Goal: Task Accomplishment & Management: Manage account settings

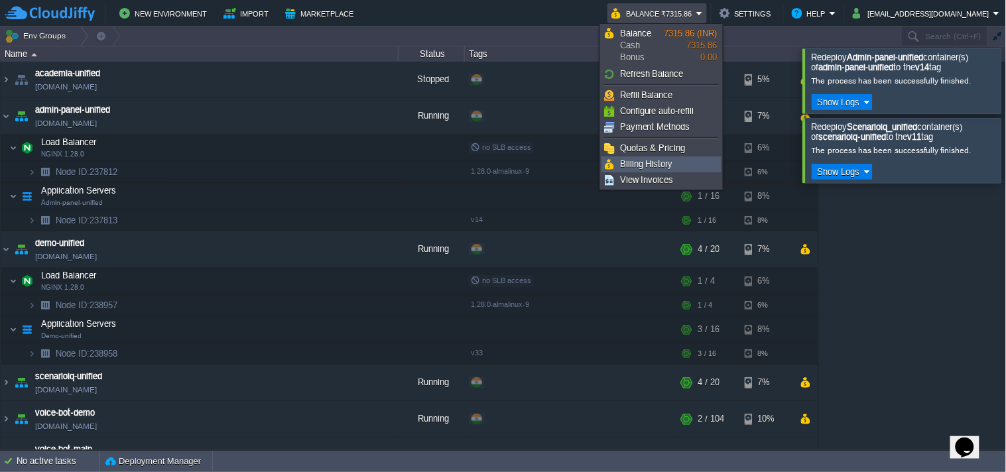
click at [657, 164] on span "Billing History" at bounding box center [646, 164] width 53 height 10
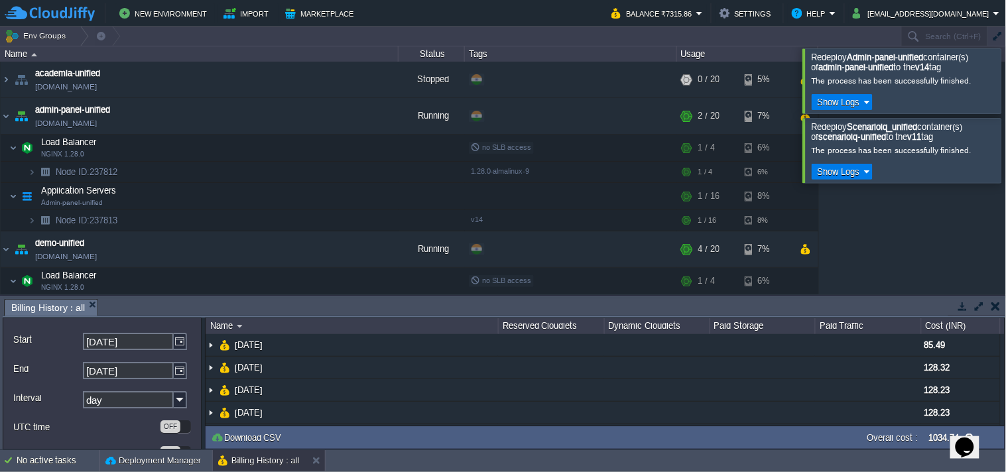
click at [957, 306] on button "button" at bounding box center [963, 306] width 12 height 12
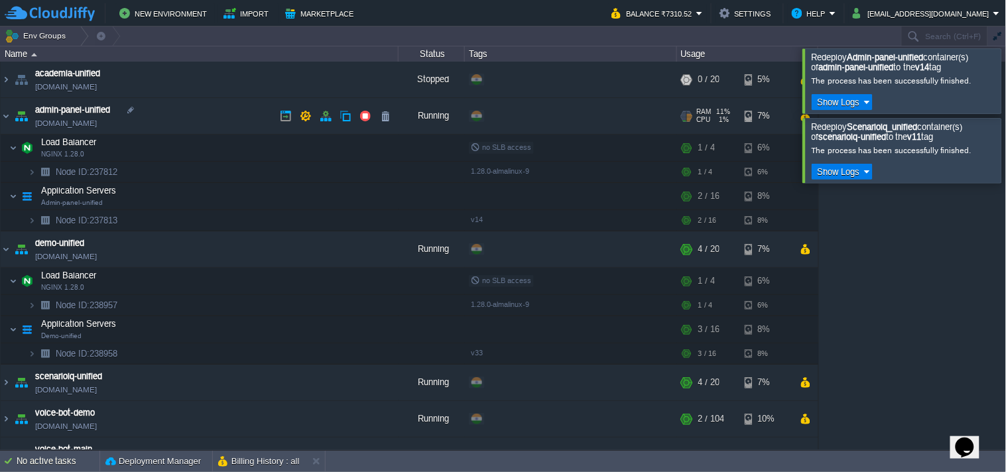
click at [97, 126] on link "[DOMAIN_NAME]" at bounding box center [66, 123] width 62 height 13
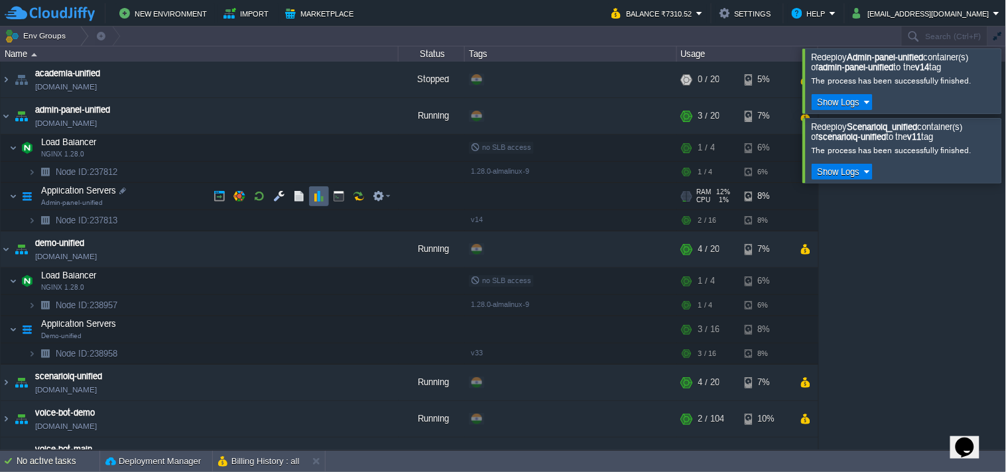
click at [306, 200] on td at bounding box center [299, 196] width 20 height 20
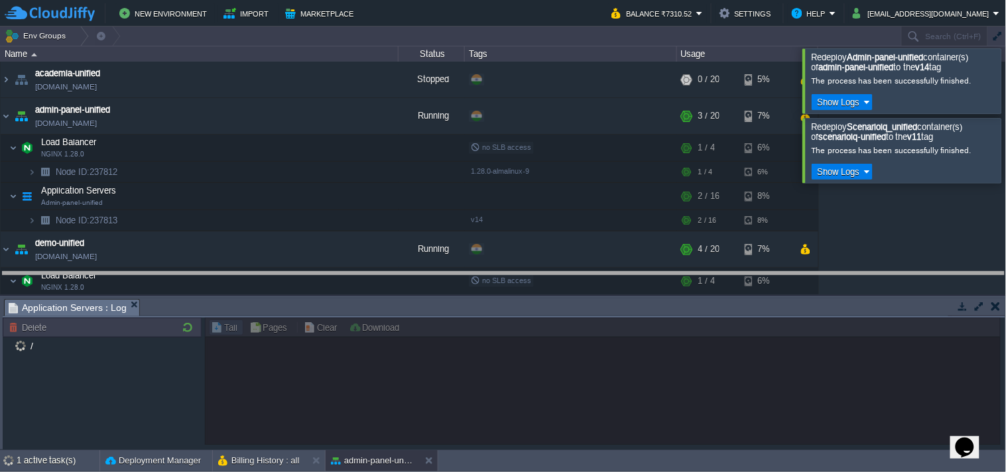
drag, startPoint x: 295, startPoint y: 302, endPoint x: 302, endPoint y: 275, distance: 27.5
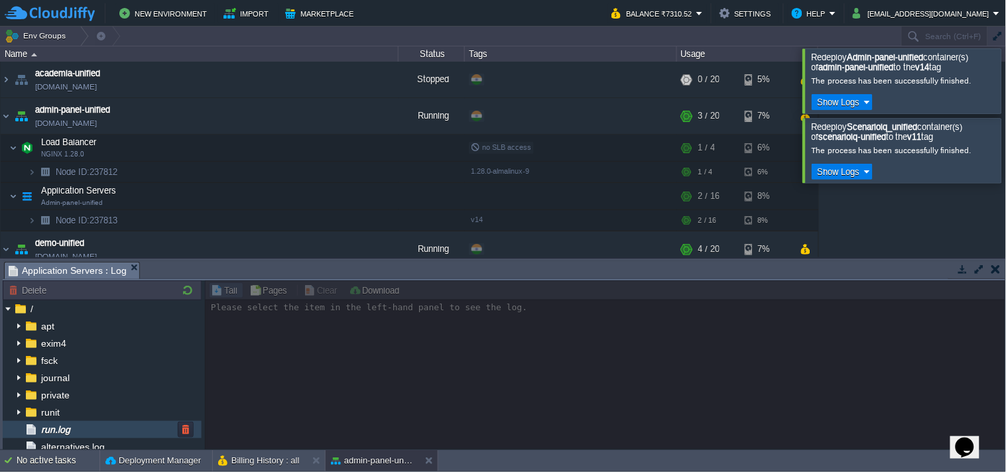
click at [105, 424] on div "run.log" at bounding box center [102, 429] width 199 height 17
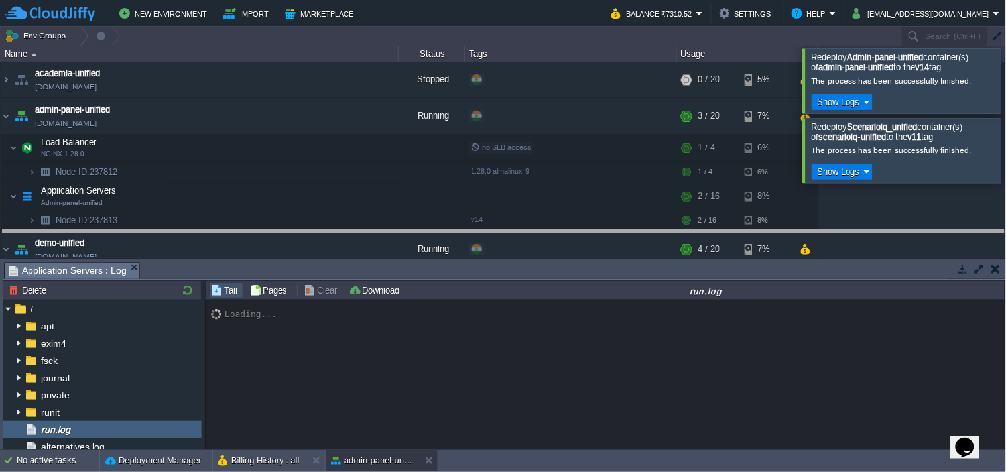
drag, startPoint x: 433, startPoint y: 268, endPoint x: 449, endPoint y: 223, distance: 48.0
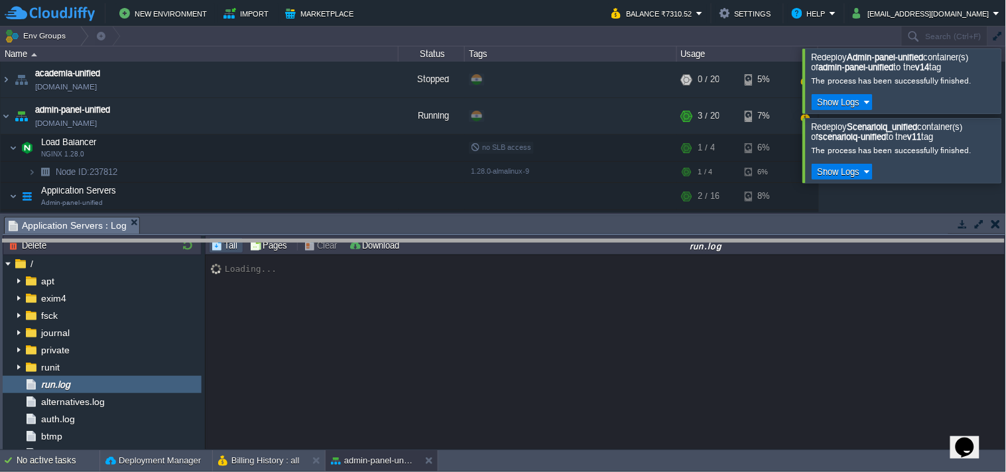
drag, startPoint x: 400, startPoint y: 217, endPoint x: 413, endPoint y: 241, distance: 27.6
click at [413, 241] on body "New Environment Import Marketplace Bonus ₹0.00 Upgrade Account Balance ₹7310.52…" at bounding box center [503, 236] width 1006 height 472
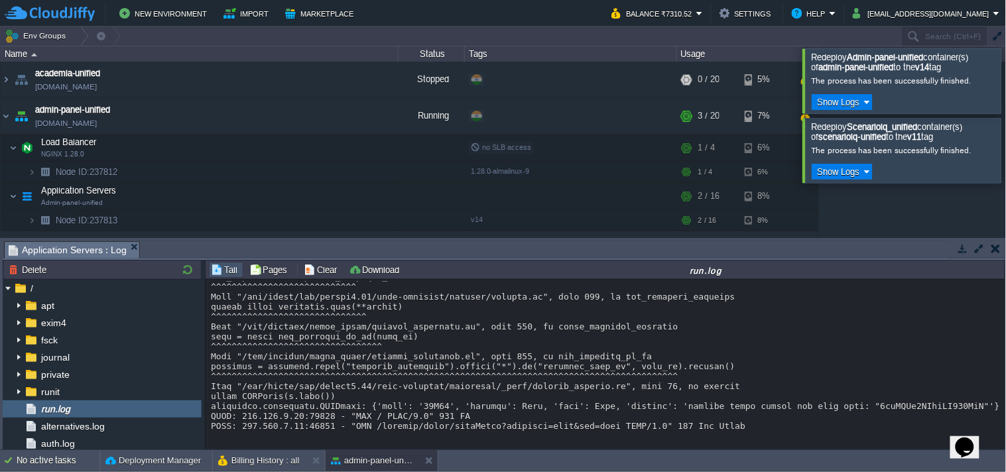
scroll to position [13805, 0]
drag, startPoint x: 324, startPoint y: 111, endPoint x: 355, endPoint y: 197, distance: 91.2
click at [324, 111] on button "button" at bounding box center [326, 116] width 12 height 12
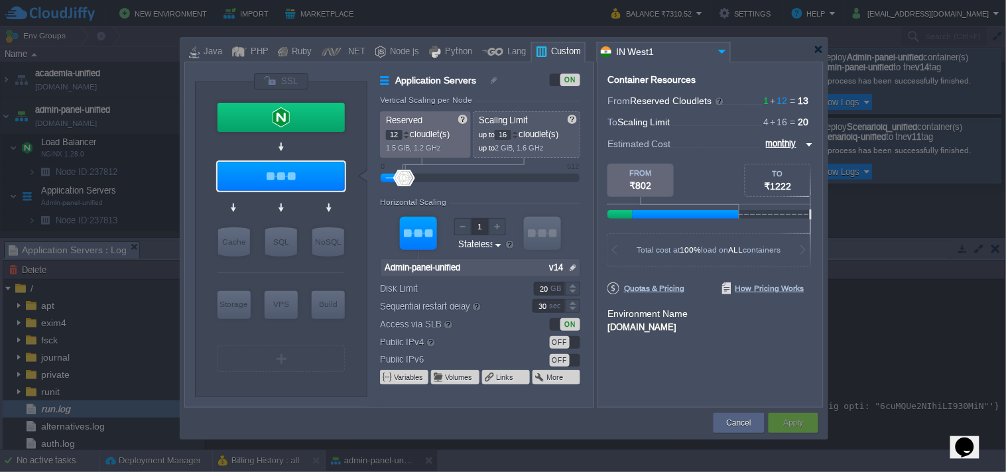
click at [959, 249] on div at bounding box center [503, 236] width 1006 height 472
click at [817, 48] on div at bounding box center [818, 49] width 10 height 10
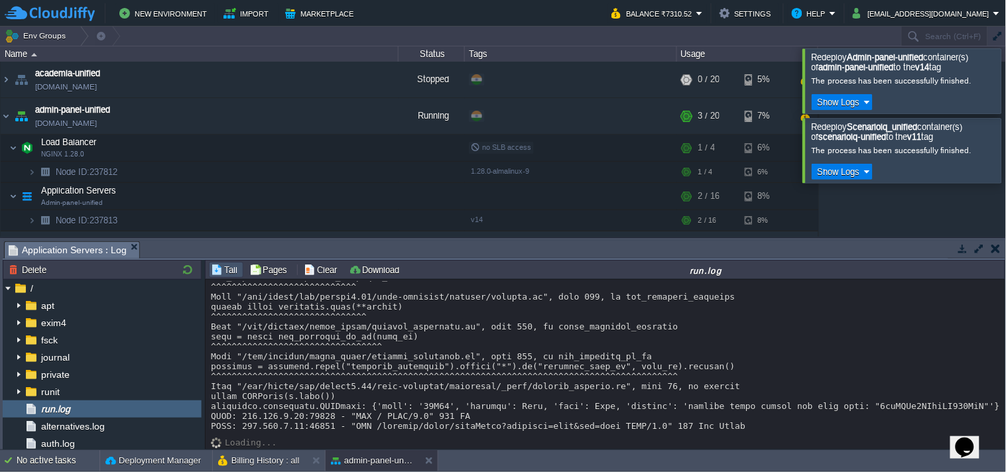
click at [960, 243] on button "button" at bounding box center [963, 249] width 12 height 12
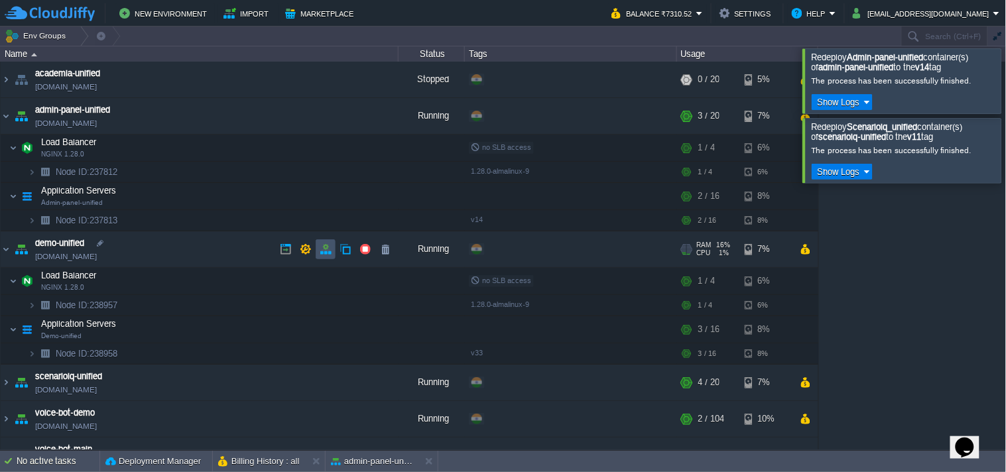
click at [322, 252] on button "button" at bounding box center [326, 249] width 12 height 12
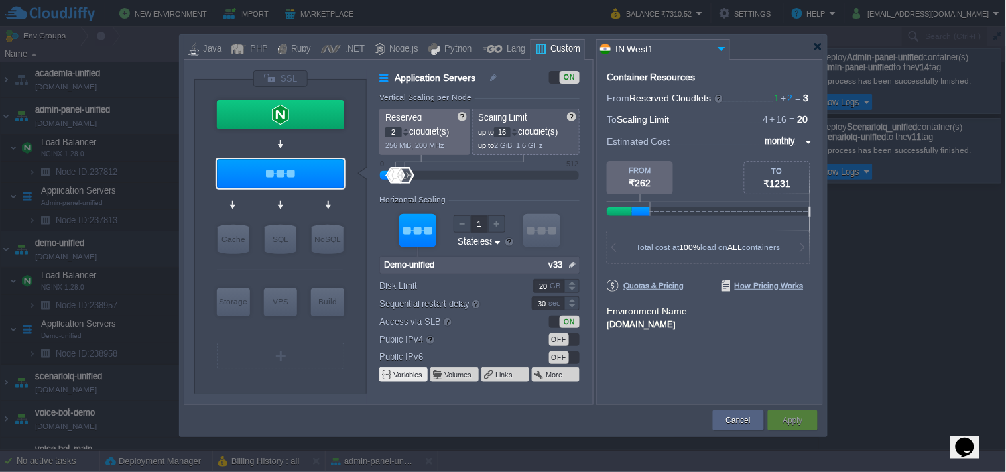
click at [418, 380] on button "Variables" at bounding box center [408, 374] width 30 height 11
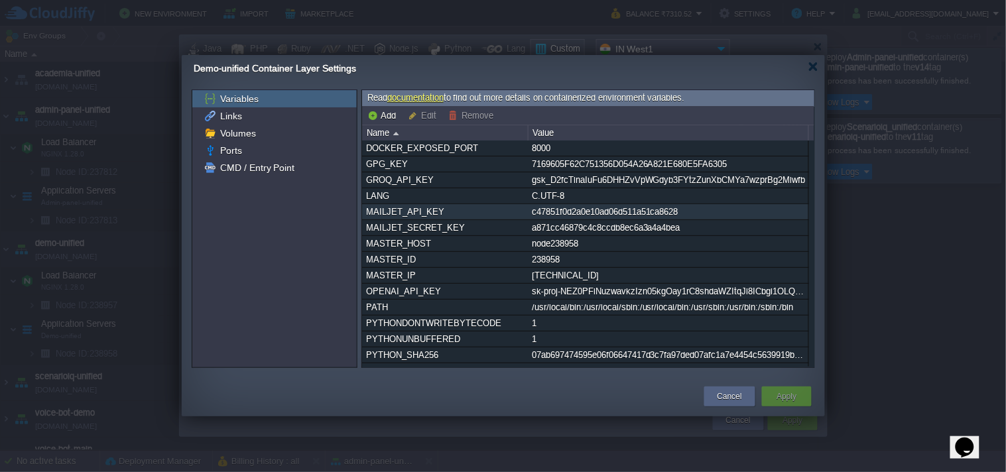
click at [554, 217] on div "c47851f0d2a0e10ad06d511a51ca8628" at bounding box center [667, 211] width 279 height 15
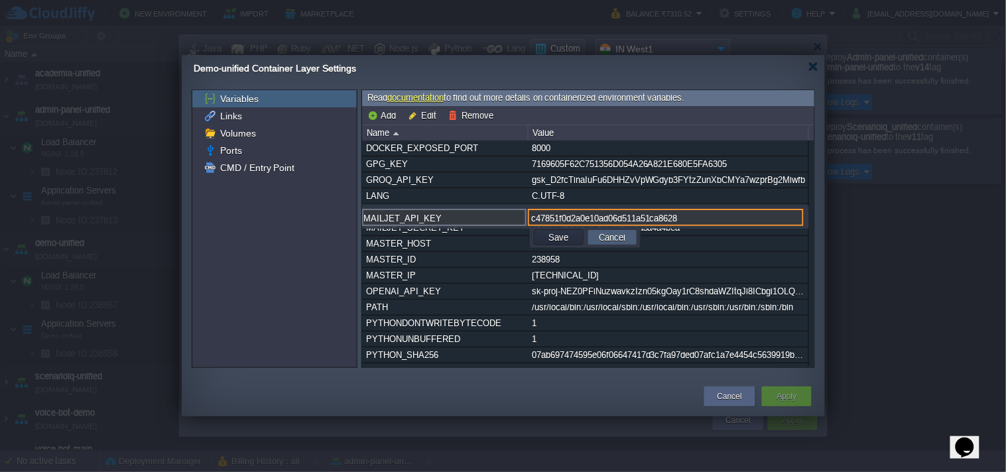
click at [614, 242] on button "Cancel" at bounding box center [612, 237] width 34 height 12
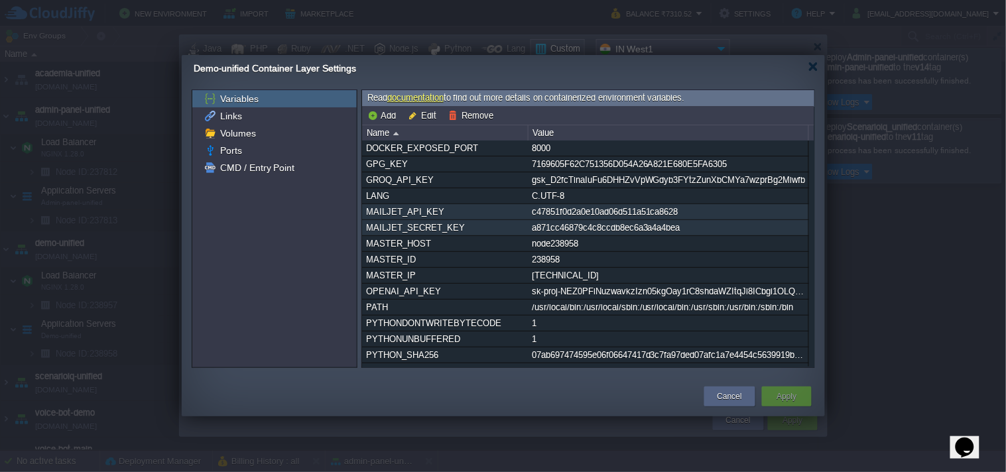
click at [618, 231] on div "a871cc46879c4c8ccdb8ec6a3a4a4bea" at bounding box center [667, 227] width 279 height 15
type input "MAILJET_SECRET_KEY"
type input "a871cc46879c4c8ccdb8ec6a3a4a4bea"
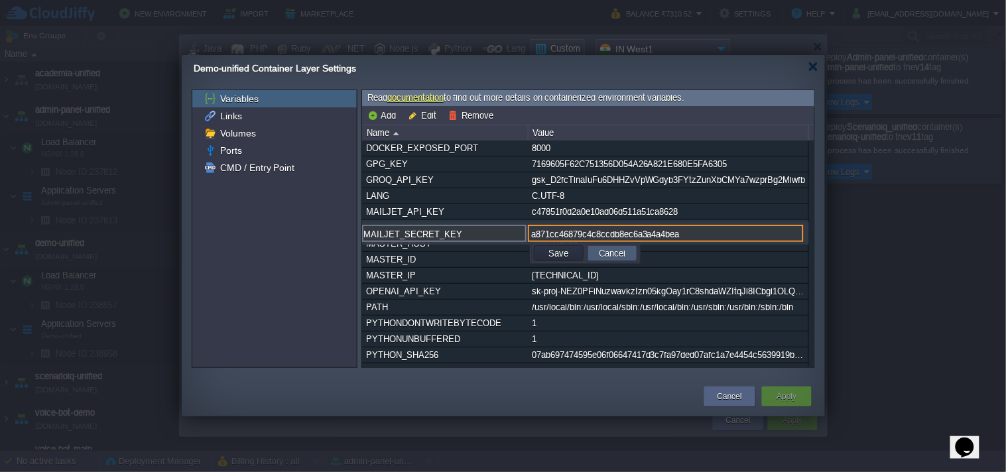
click at [612, 255] on button "Cancel" at bounding box center [612, 253] width 34 height 12
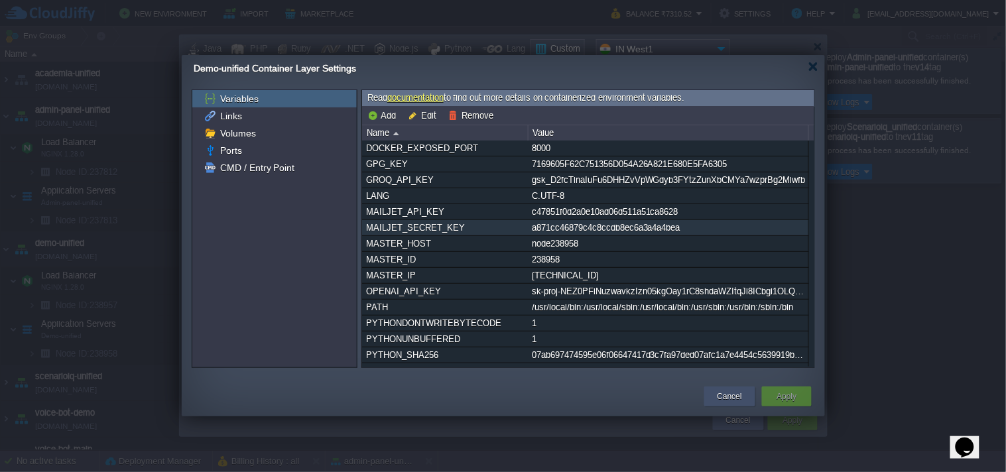
click at [710, 400] on div "Cancel" at bounding box center [729, 397] width 51 height 20
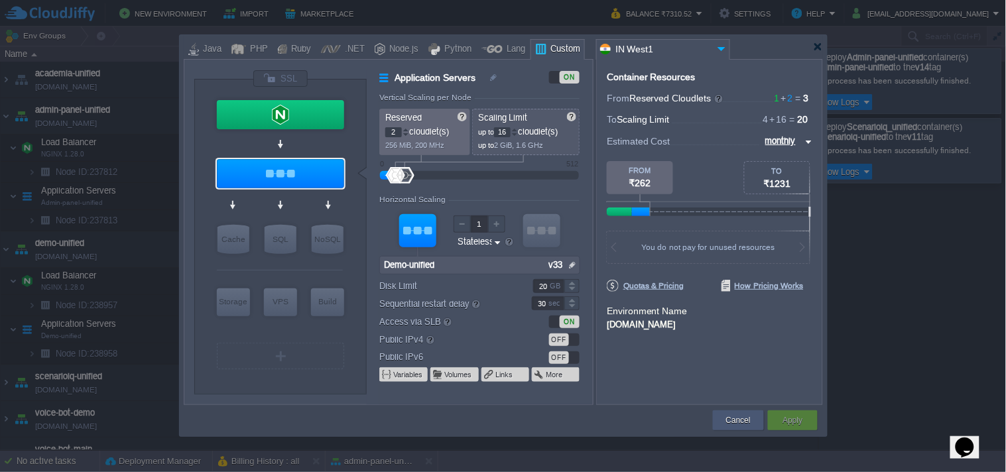
click at [741, 418] on button "Cancel" at bounding box center [738, 420] width 25 height 13
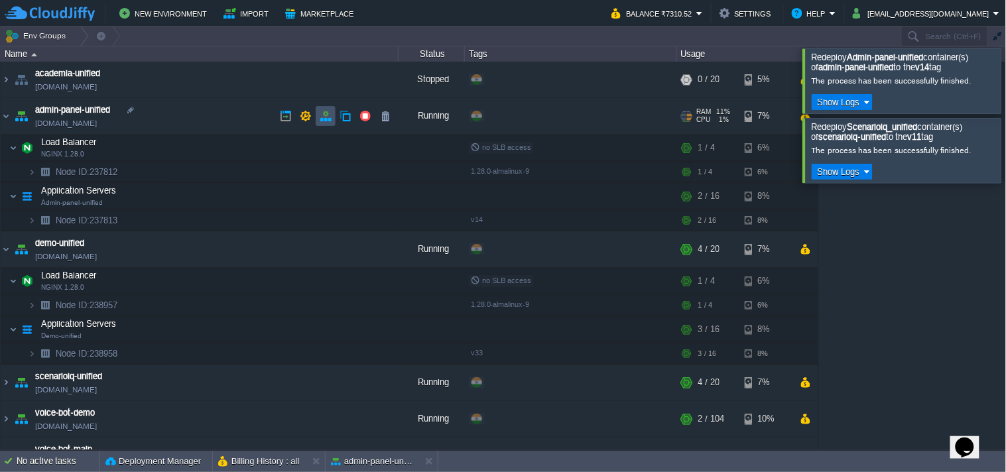
click at [330, 122] on button "button" at bounding box center [326, 116] width 12 height 12
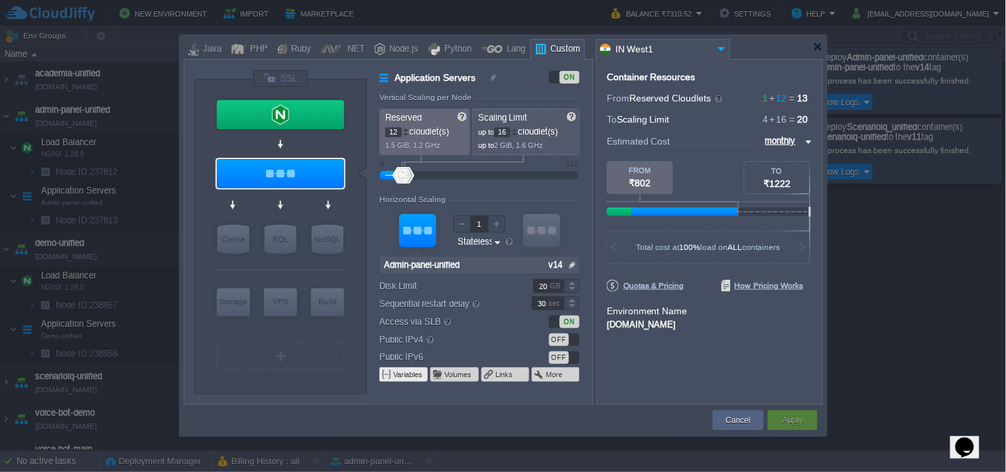
click at [418, 378] on button "Variables" at bounding box center [408, 374] width 30 height 11
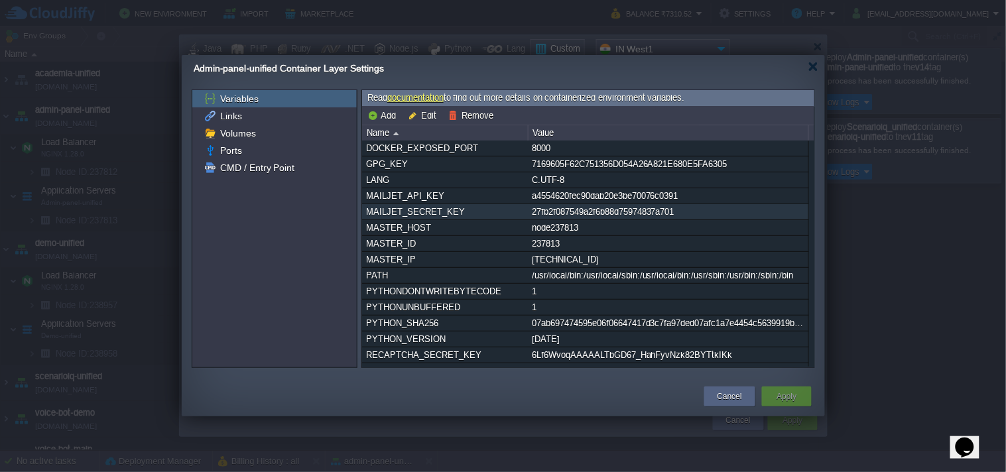
click at [572, 215] on div "27fb2f087549a2f6b88d75974837a701" at bounding box center [667, 211] width 279 height 15
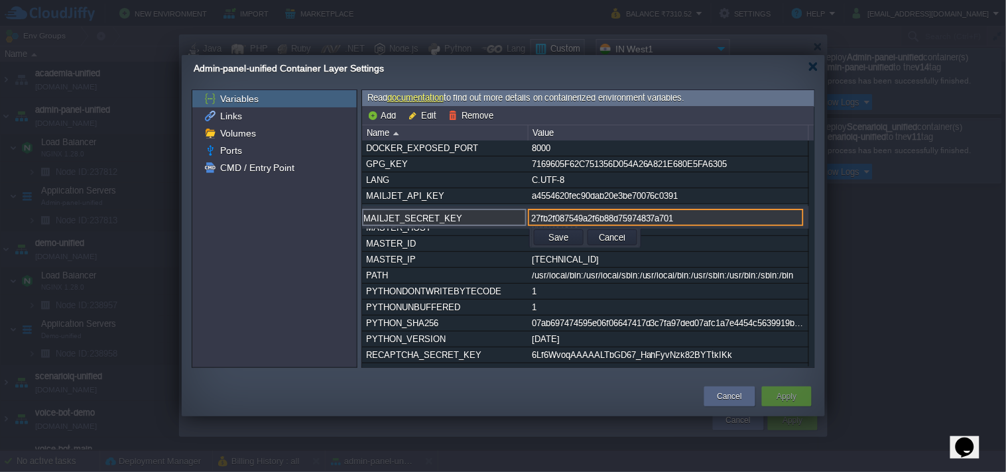
paste input "a871cc46879c4c8ccdb8ec6a3a4a4bea"
type input "a871cc46879c4c8ccdb8ec6a3a4a4bea"
click at [572, 239] on td "Save" at bounding box center [559, 237] width 50 height 16
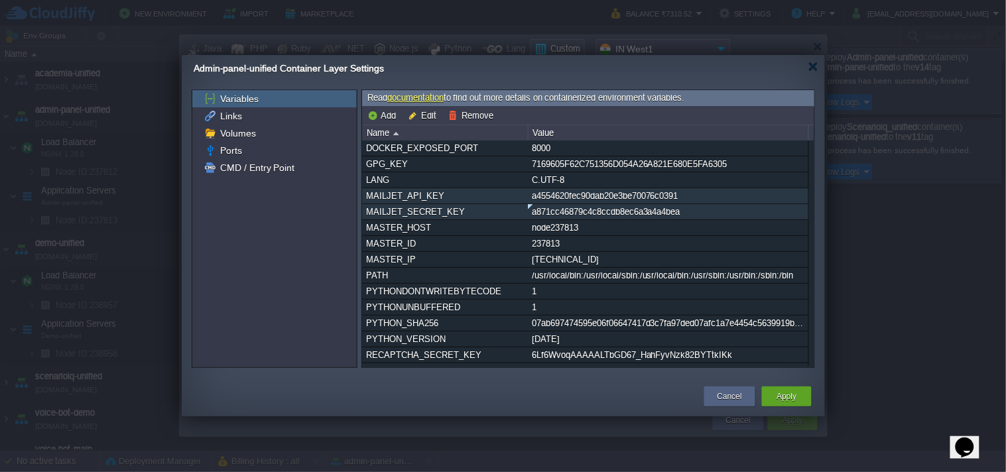
click at [650, 194] on div "a4554620fec90dab20e3be70076c0391" at bounding box center [667, 195] width 279 height 15
type input "MAILJET_API_KEY"
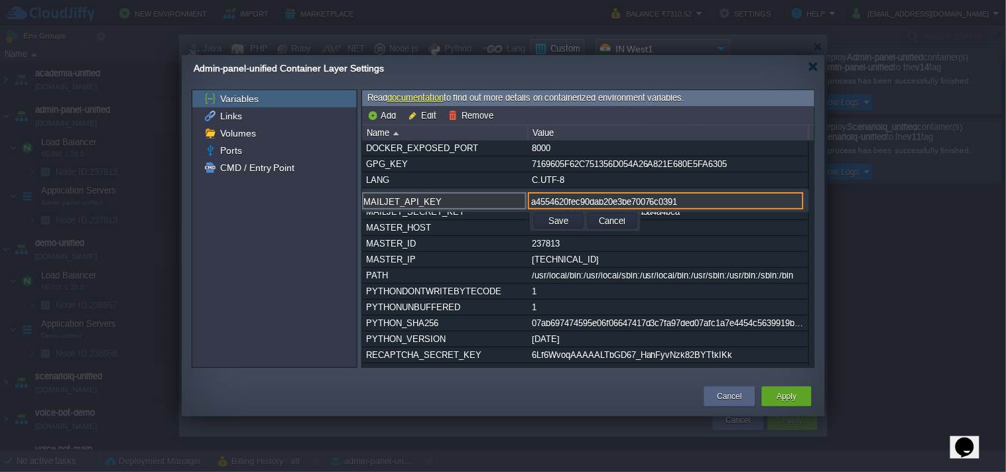
click at [648, 202] on input "a4554620fec90dab20e3be70076c0391" at bounding box center [666, 200] width 276 height 17
paste input "c47851f0d2a0e10ad06d511a51ca8628"
type input "c47851f0d2a0e10ad06d511a51ca8628"
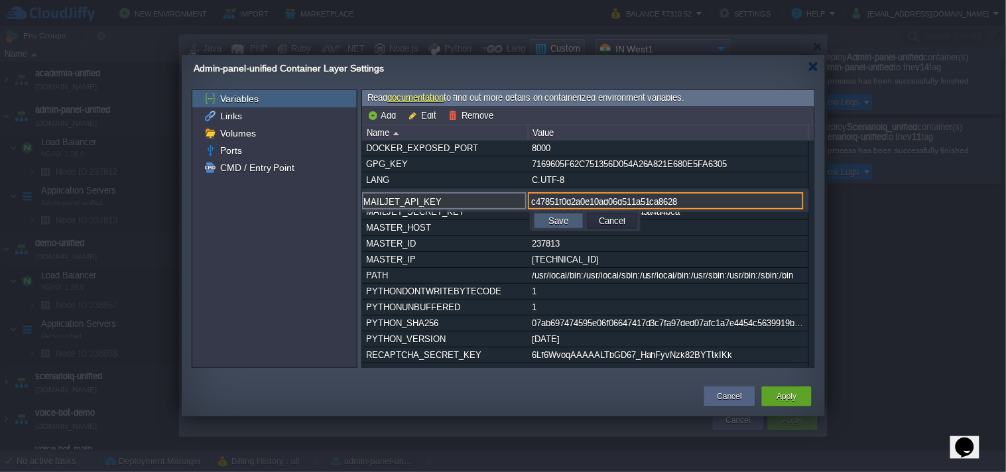
click at [567, 223] on button "Save" at bounding box center [558, 221] width 28 height 12
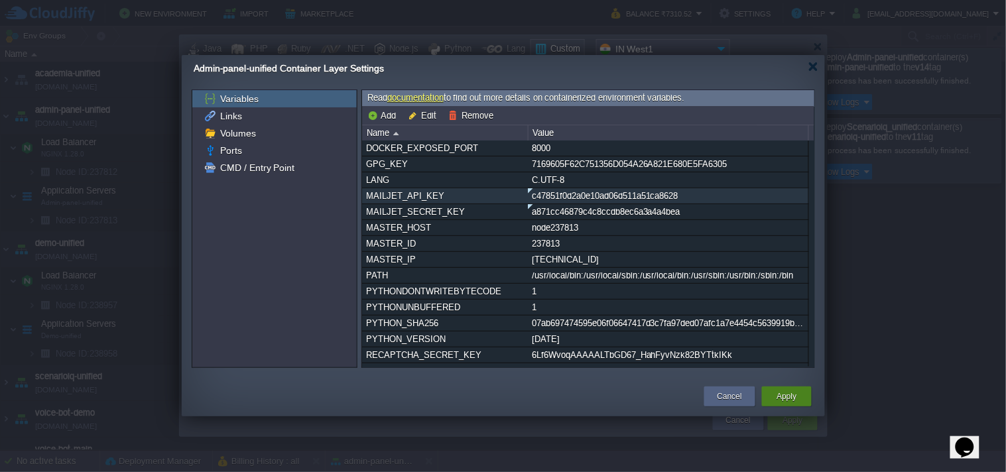
click at [779, 396] on button "Apply" at bounding box center [786, 396] width 20 height 13
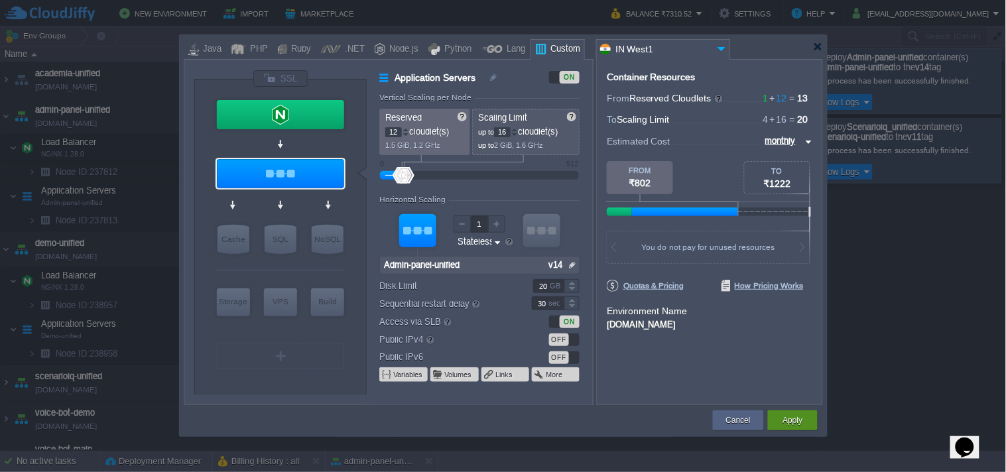
click at [776, 418] on div "Apply" at bounding box center [793, 420] width 50 height 20
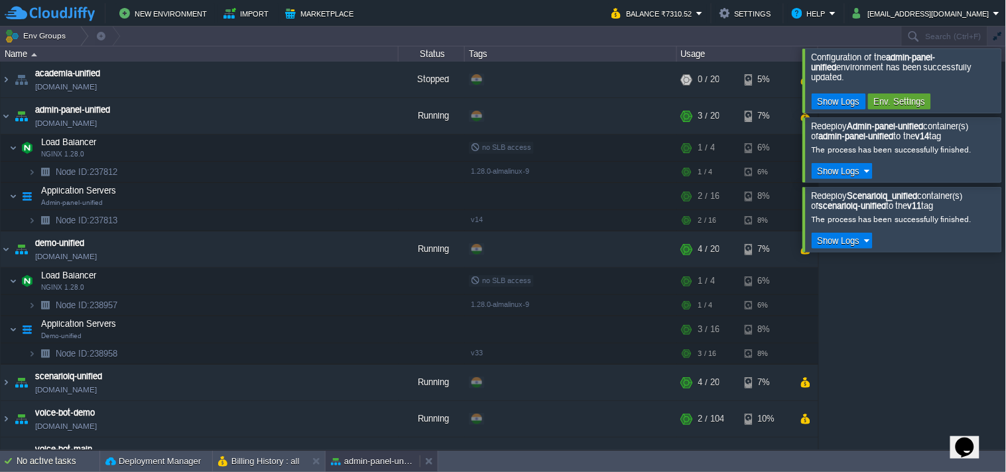
click at [354, 467] on button "admin-panel-unified" at bounding box center [373, 461] width 84 height 13
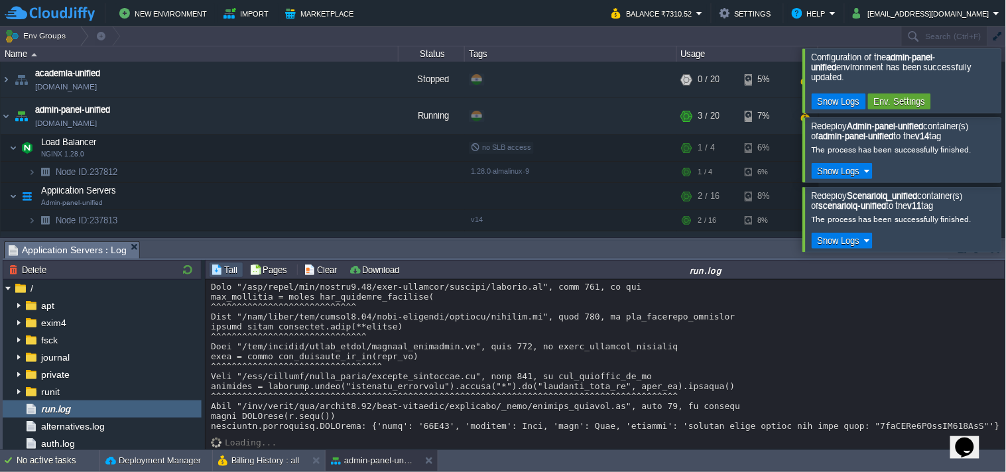
scroll to position [14454, 0]
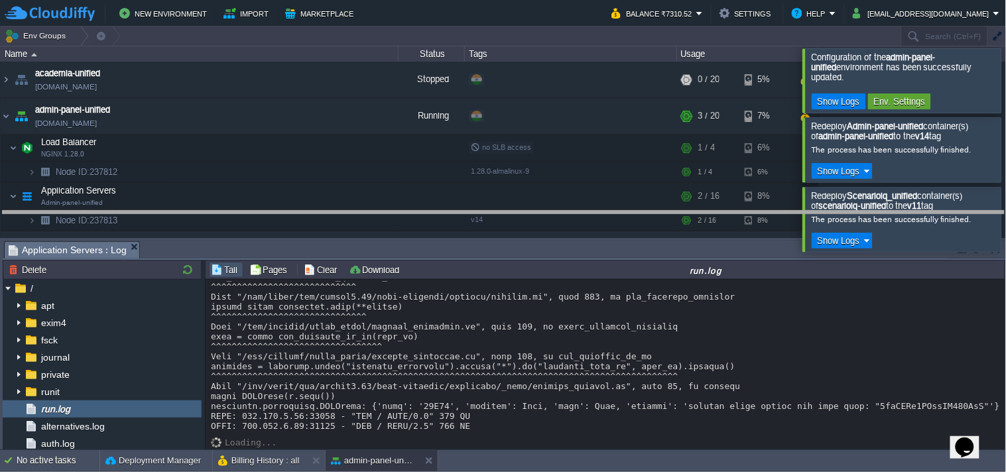
drag, startPoint x: 398, startPoint y: 244, endPoint x: 385, endPoint y: 214, distance: 32.6
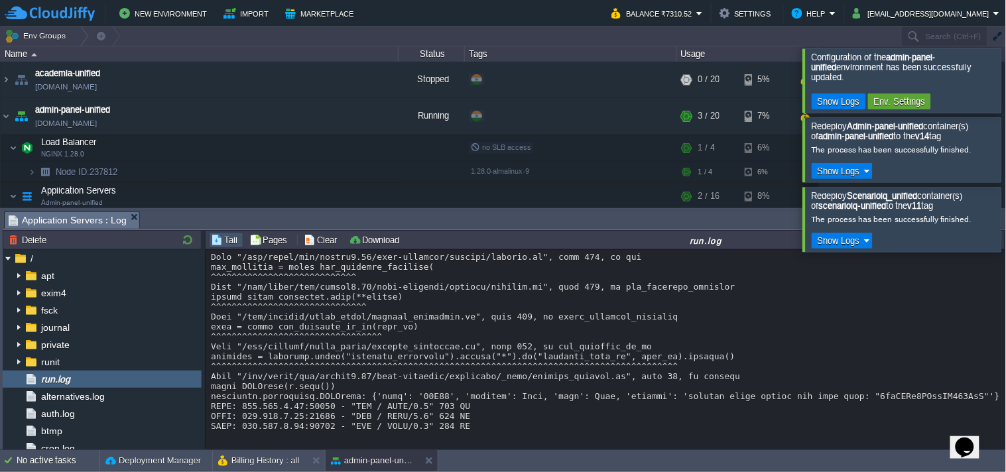
scroll to position [14456, 0]
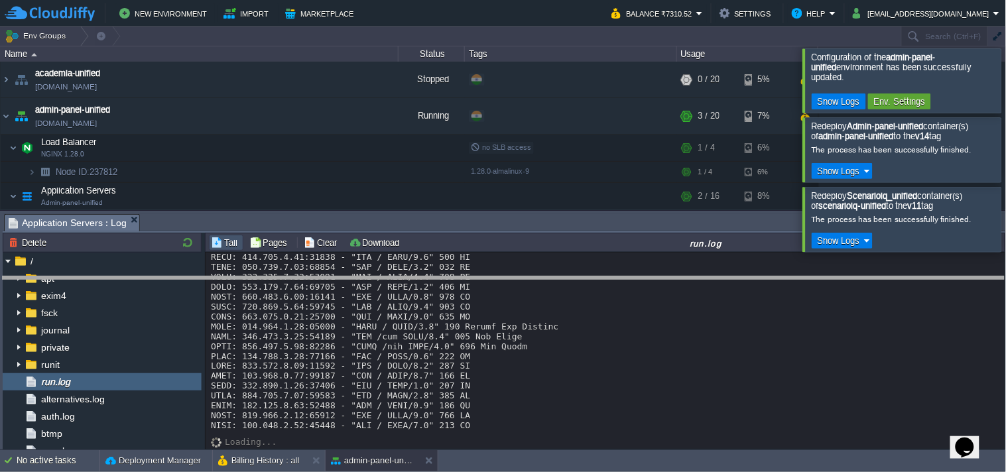
drag, startPoint x: 575, startPoint y: 217, endPoint x: 593, endPoint y: 297, distance: 81.7
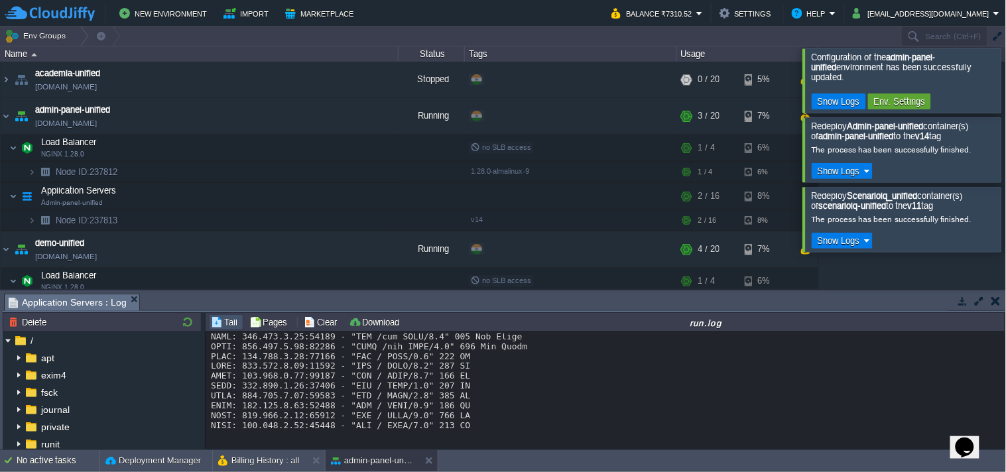
click at [1005, 62] on div at bounding box center [1022, 80] width 0 height 64
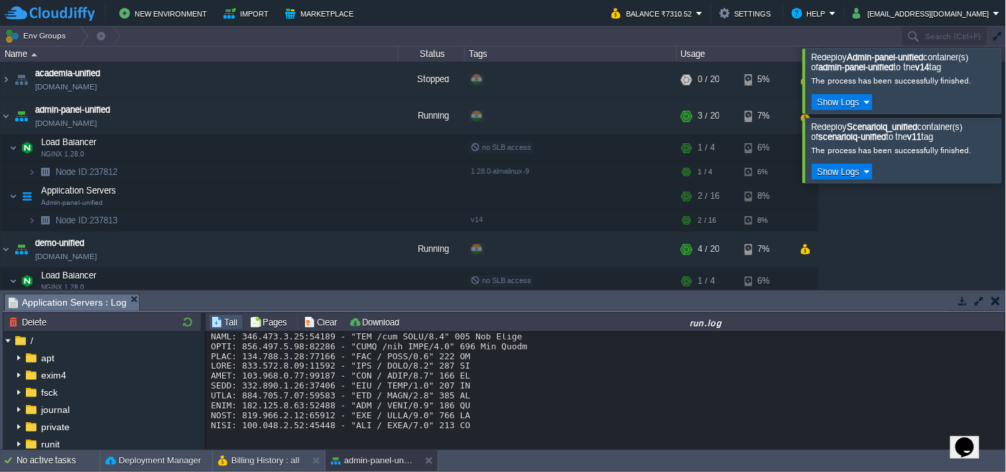
click at [1005, 74] on div at bounding box center [1022, 80] width 0 height 64
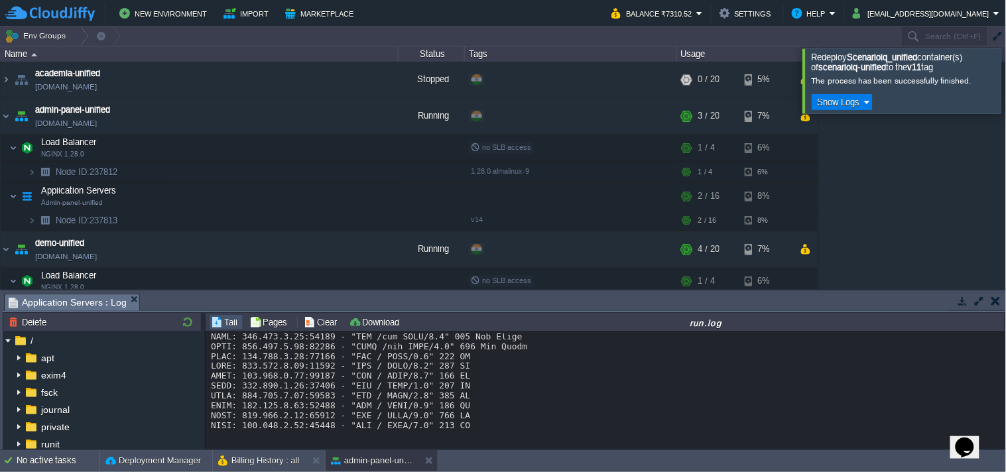
click at [1005, 88] on div at bounding box center [1022, 80] width 0 height 64
